Goal: Navigation & Orientation: Go to known website

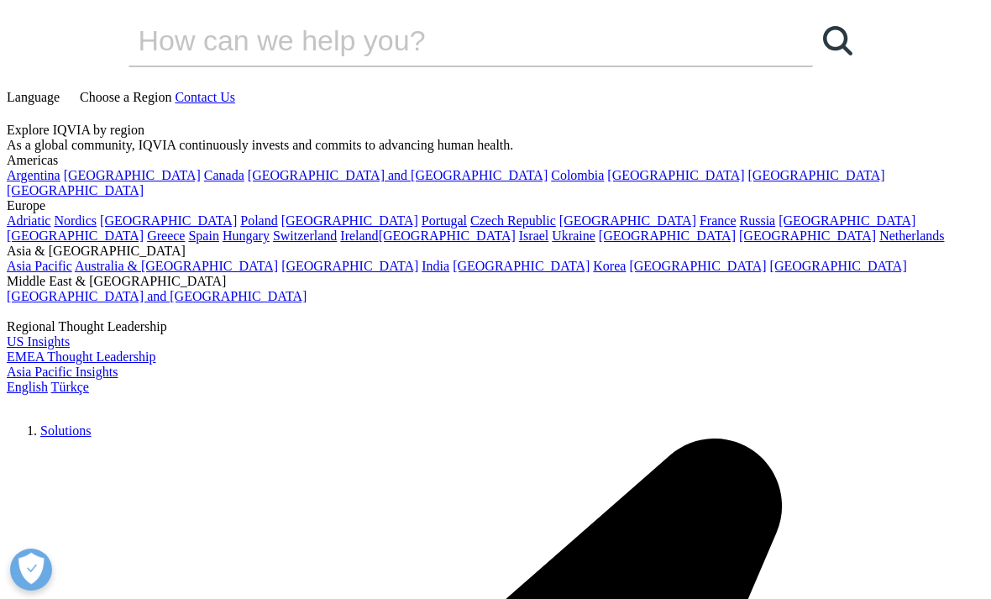
click at [175, 90] on link "Choose a Region" at bounding box center [119, 97] width 112 height 14
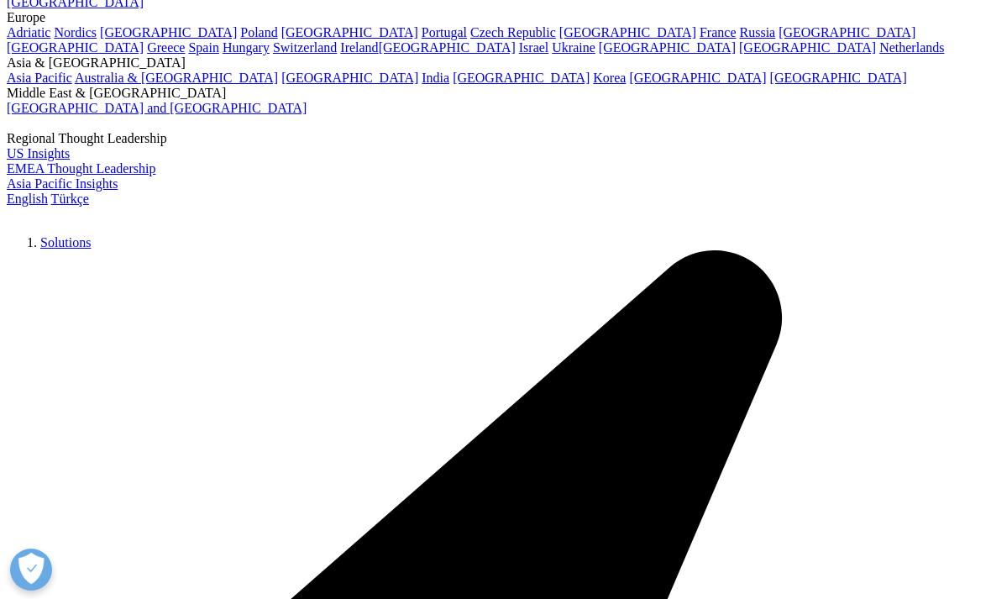
scroll to position [192, 0]
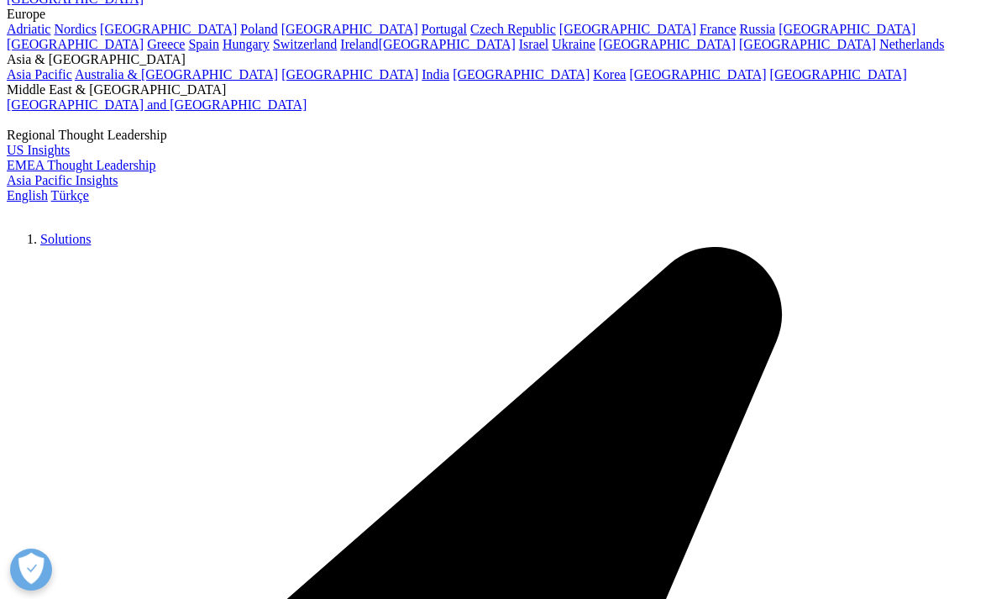
click at [379, 51] on link "​[GEOGRAPHIC_DATA]" at bounding box center [447, 44] width 137 height 14
